Goal: Use online tool/utility: Use online tool/utility

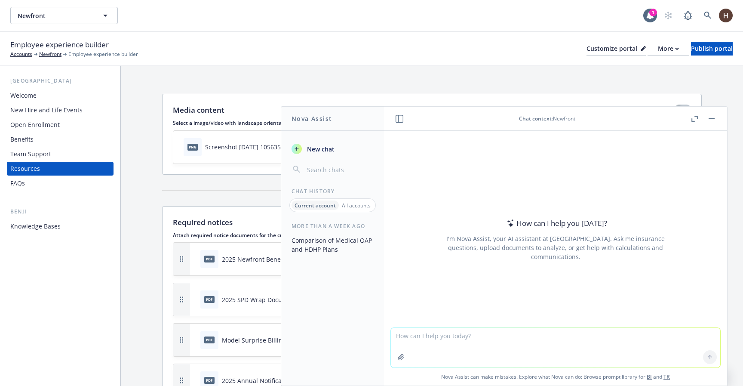
click at [629, 346] on textarea at bounding box center [555, 348] width 329 height 40
type textarea "generate table comparing medical hdhp to ppo"
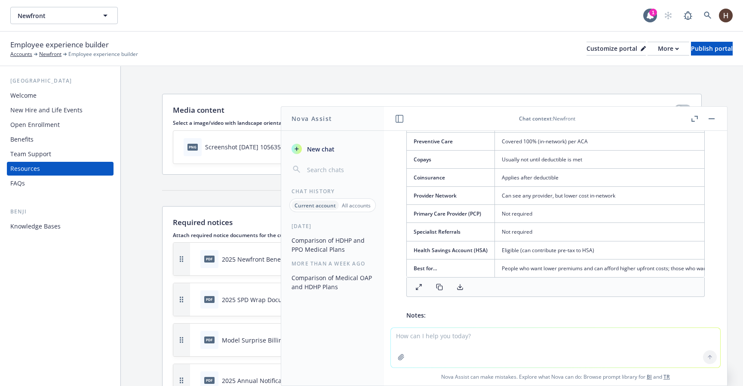
click at [477, 335] on textarea at bounding box center [555, 348] width 329 height 40
click at [415, 287] on icon at bounding box center [418, 286] width 7 height 7
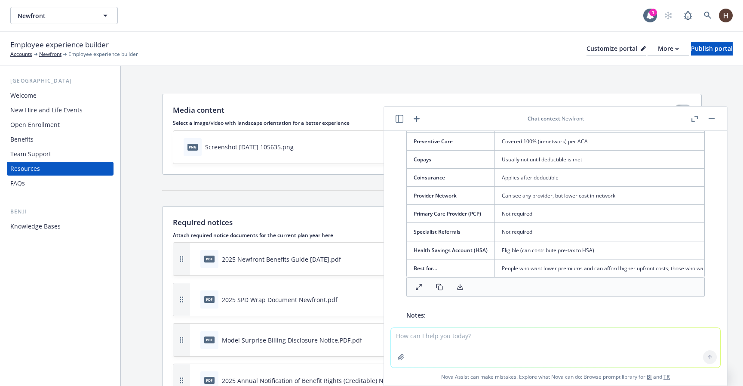
click at [416, 293] on div at bounding box center [555, 286] width 298 height 19
click at [422, 285] on button at bounding box center [418, 287] width 17 height 12
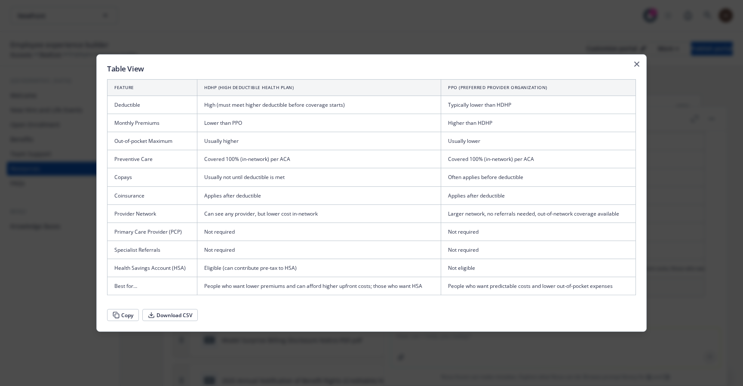
click at [134, 314] on button "Copy" at bounding box center [123, 315] width 32 height 12
click at [636, 68] on div "Table View Feature HDHP (High Deductible Health Plan) PPO (Preferred Provider O…" at bounding box center [371, 193] width 550 height 278
click at [637, 65] on icon "button" at bounding box center [636, 63] width 5 height 5
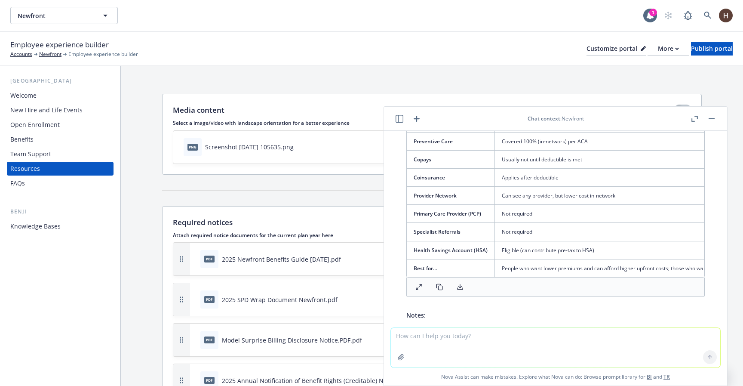
click at [563, 345] on textarea at bounding box center [555, 348] width 329 height 40
paste textarea "Feature HDHP (High Deductible Health Plan) PPO (Preferred Provider Organization…"
type textarea "Feature HDHP (High Deductible Health Plan) PPO (Preferred Provider Organization…"
